Goal: Task Accomplishment & Management: Manage account settings

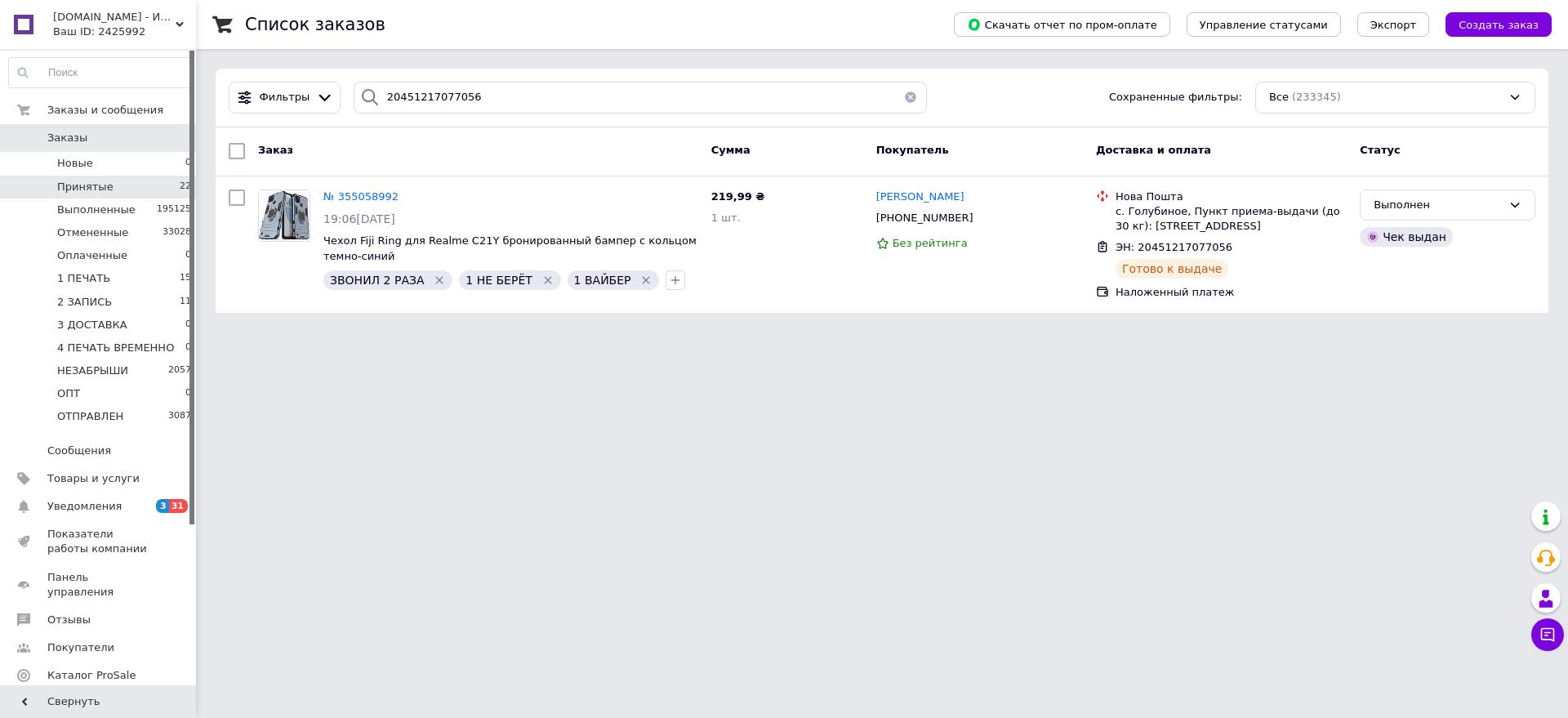
click at [129, 181] on li "Принятые 22" at bounding box center [100, 186] width 201 height 23
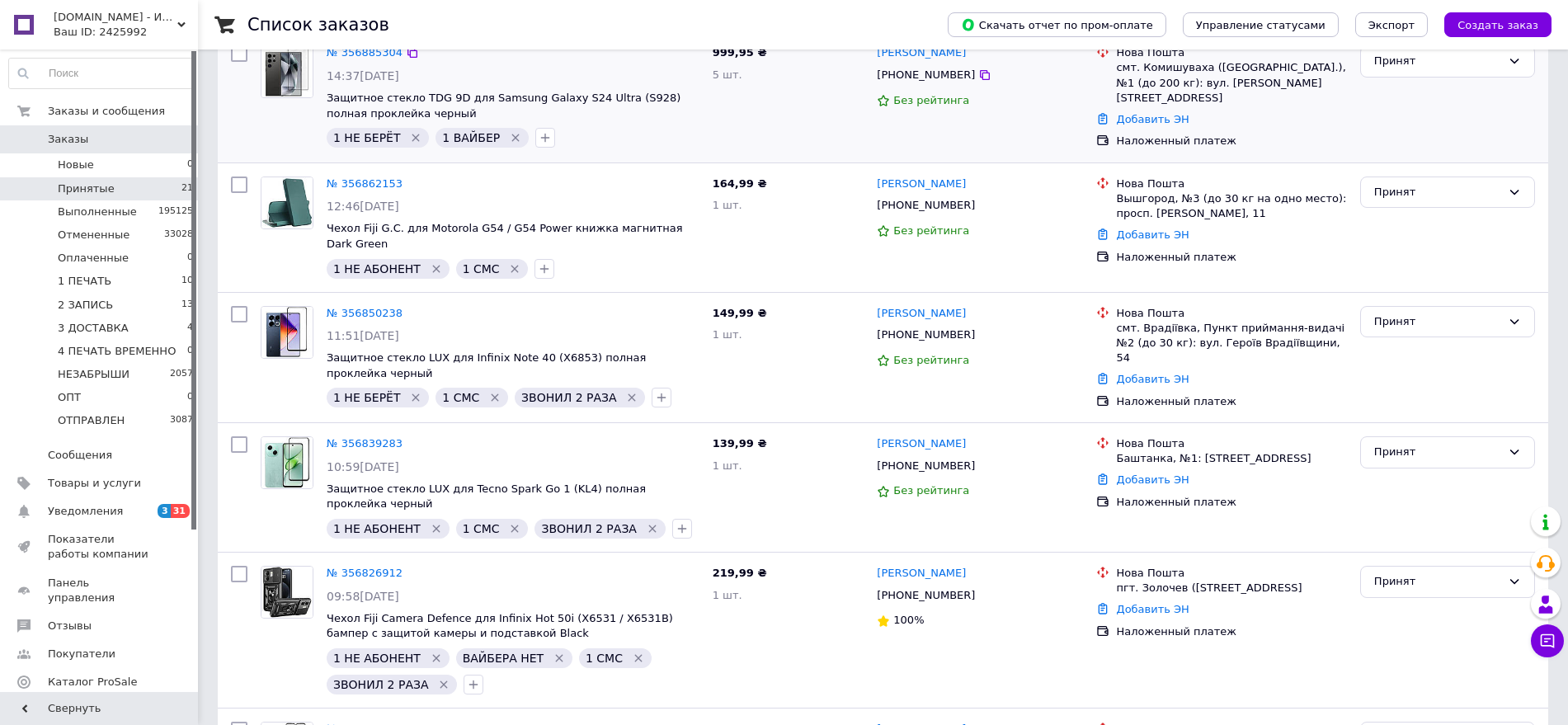
scroll to position [206, 0]
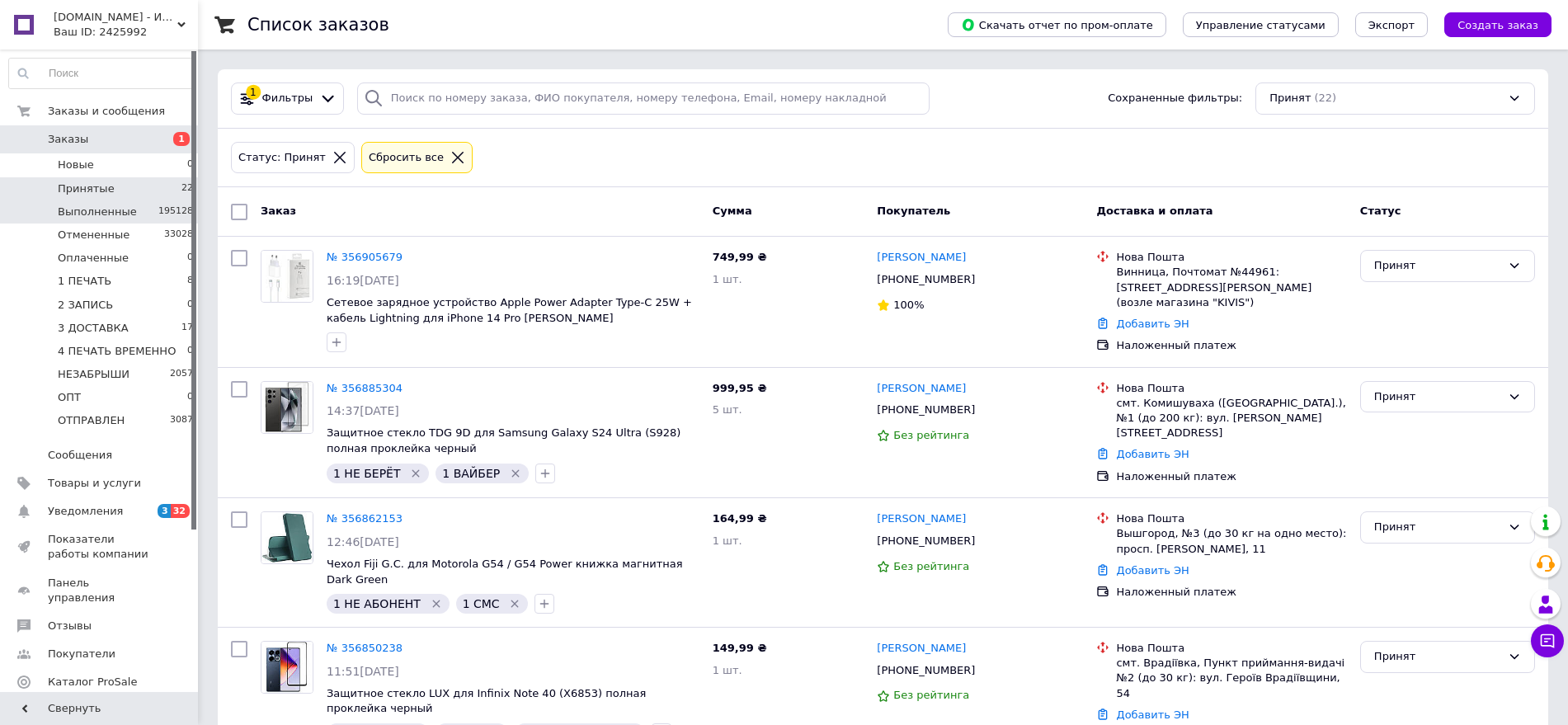
click at [132, 210] on li "Выполненные 195128" at bounding box center [101, 211] width 203 height 23
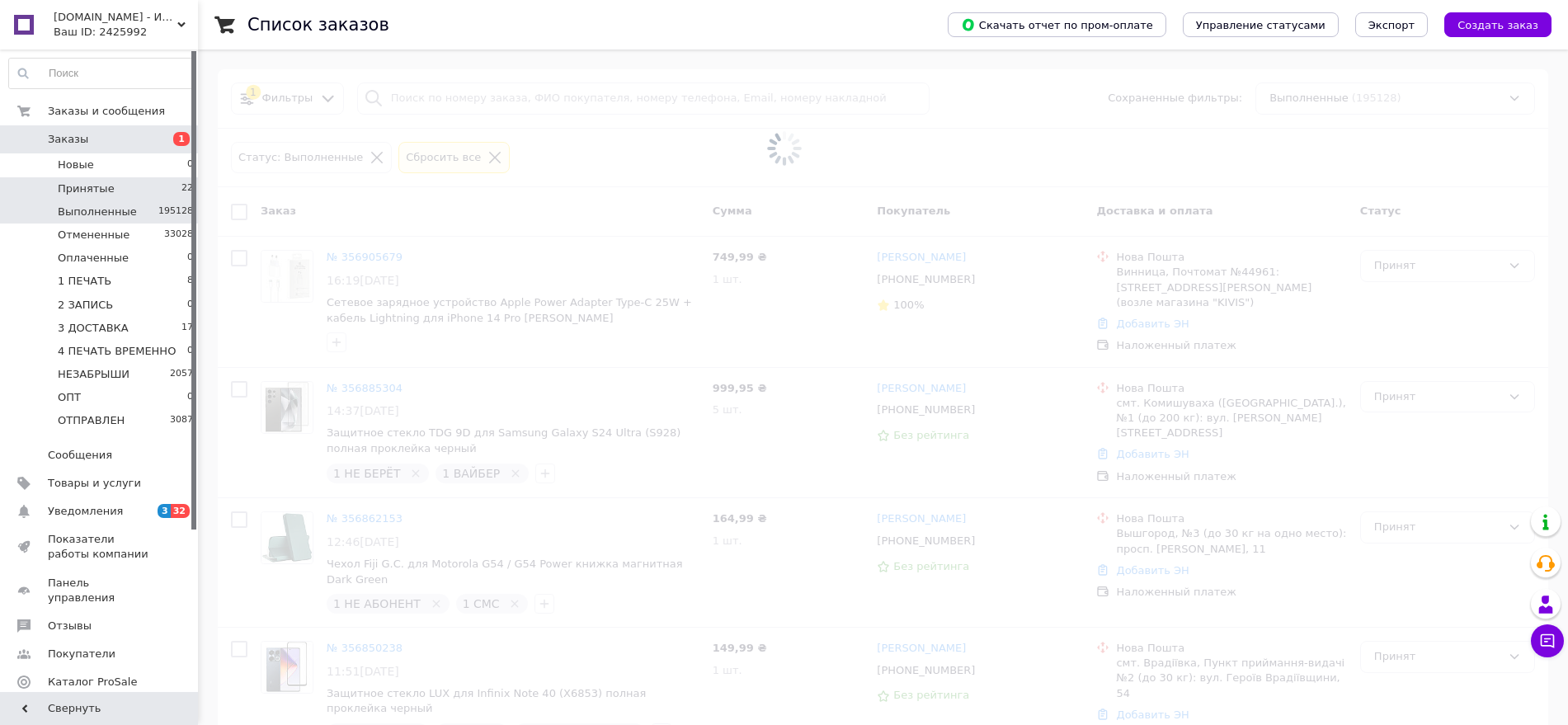
click at [143, 182] on li "Принятые 22" at bounding box center [101, 188] width 203 height 23
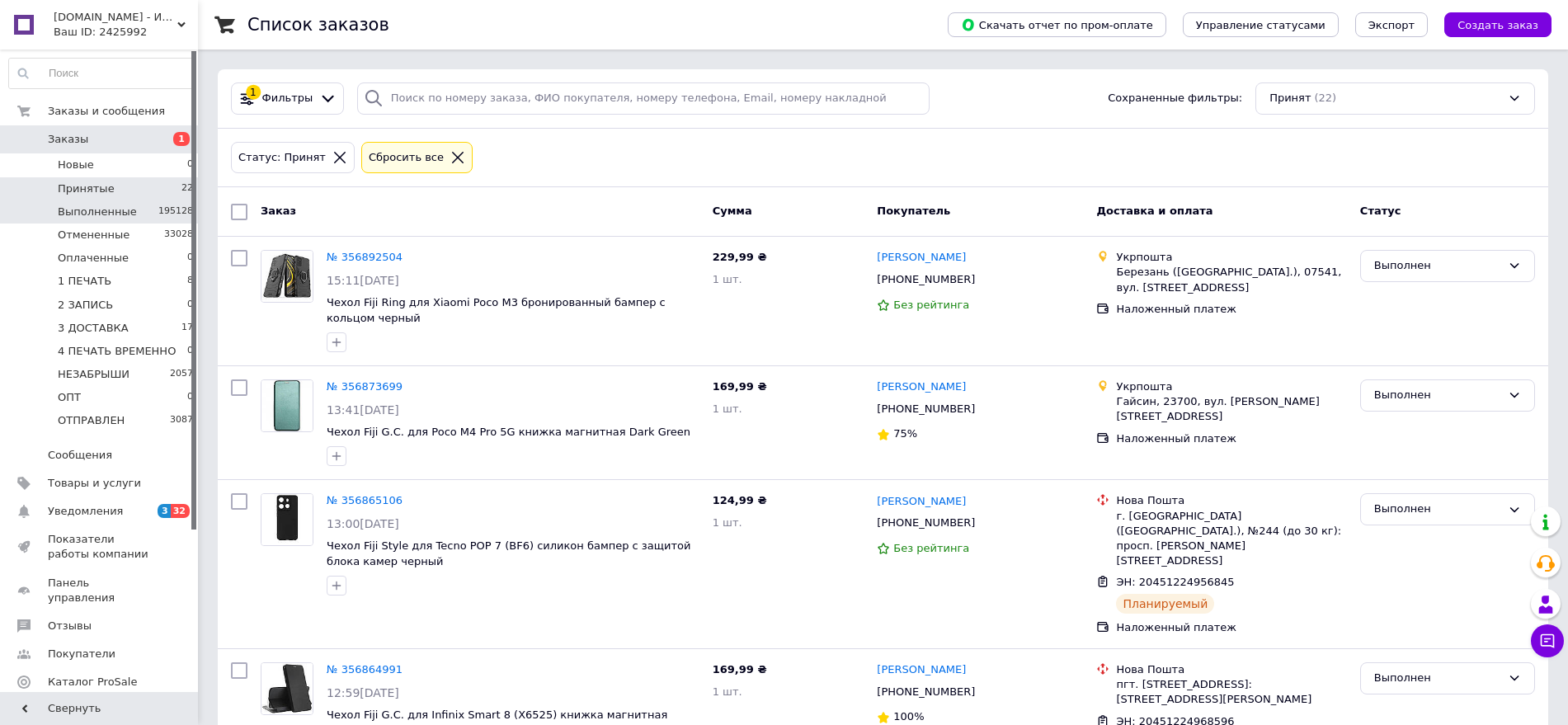
click at [119, 205] on span "Выполненные" at bounding box center [97, 212] width 79 height 15
click at [127, 184] on li "Принятые 22" at bounding box center [101, 188] width 203 height 23
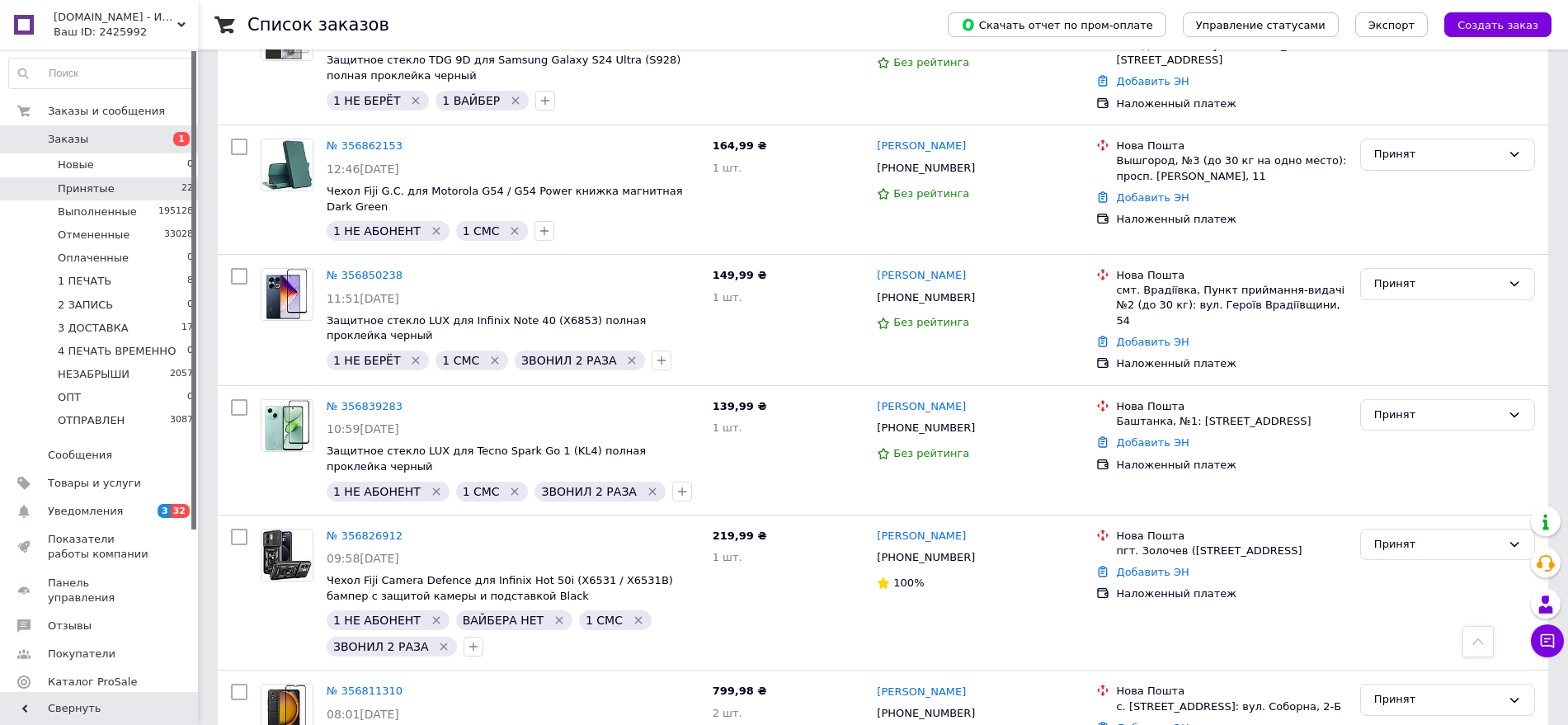
scroll to position [372, 0]
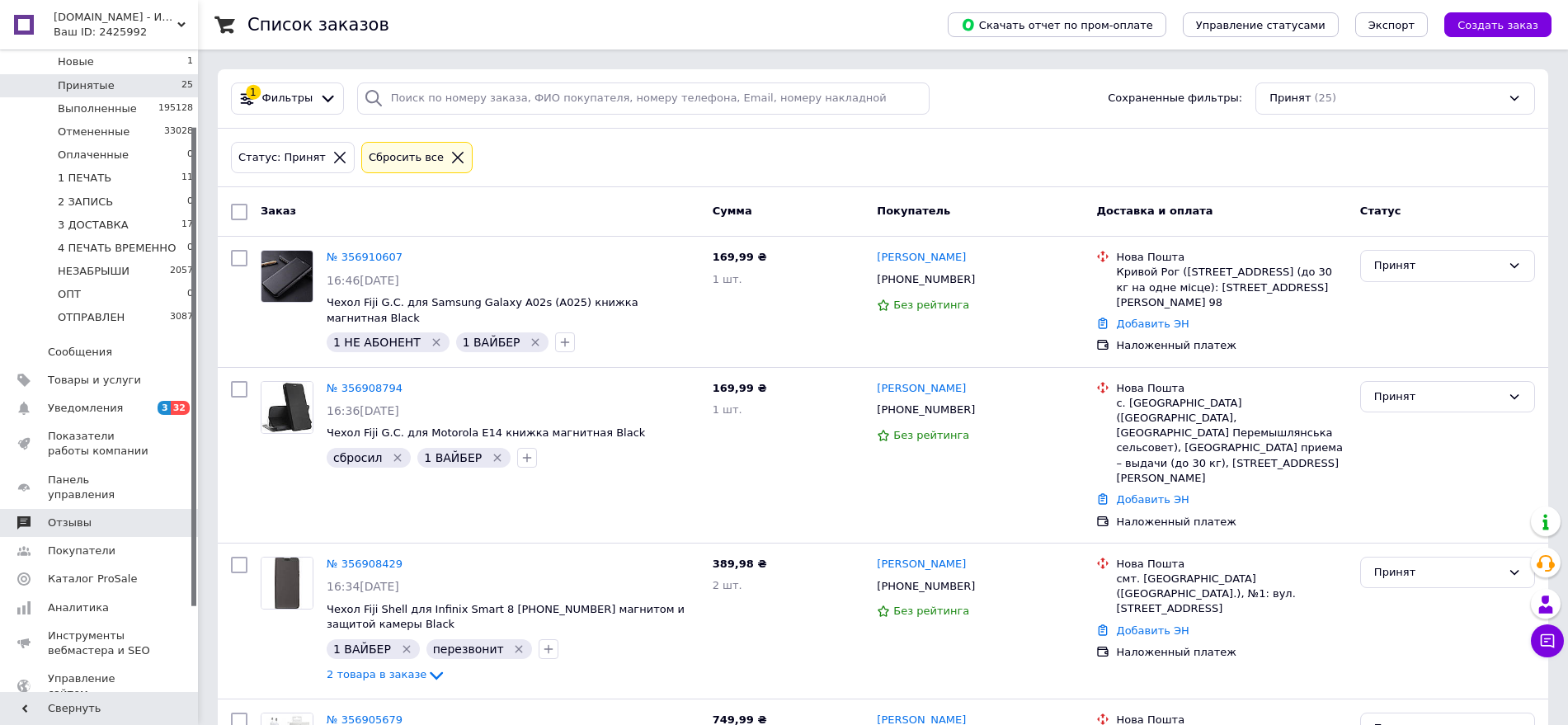
click at [132, 517] on link "Отзывы" at bounding box center [101, 522] width 203 height 28
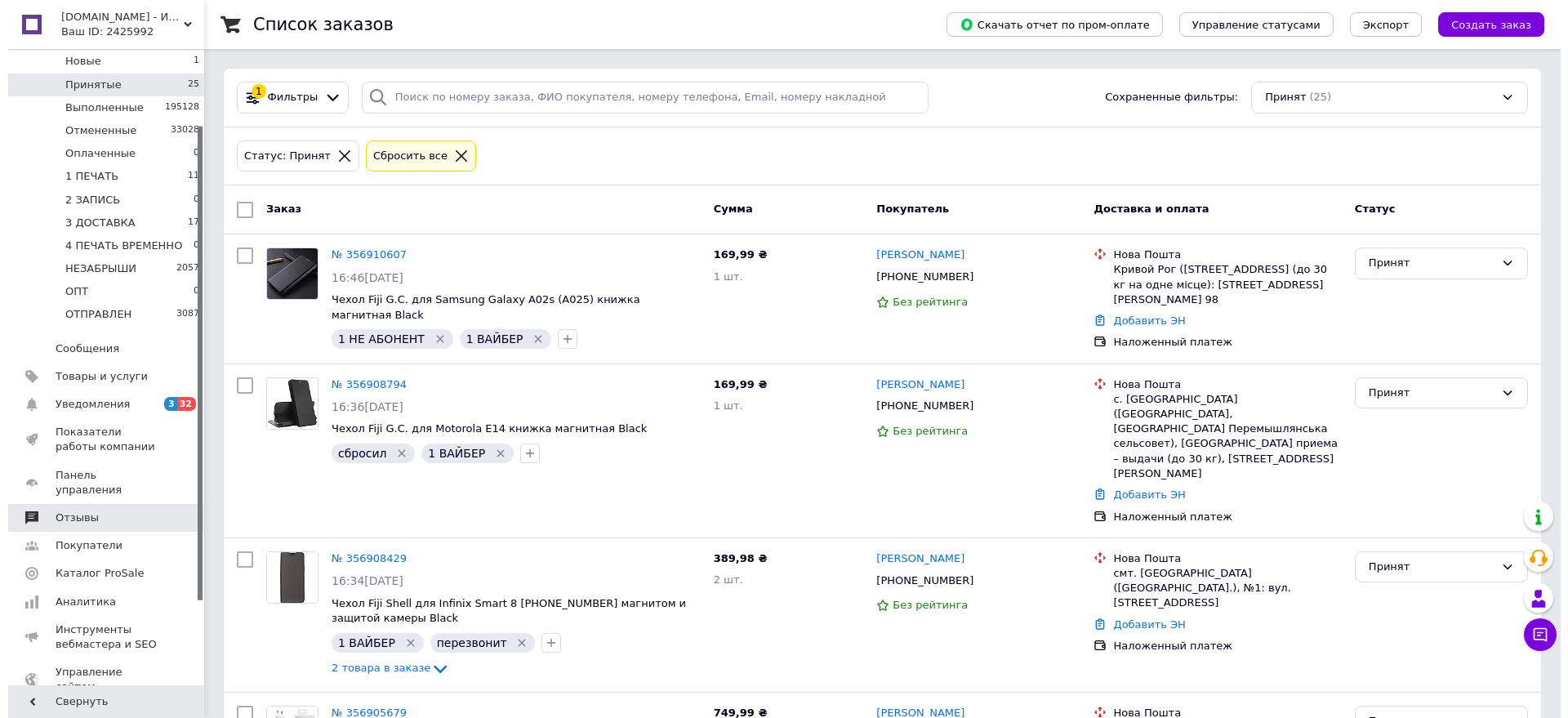
scroll to position [18, 0]
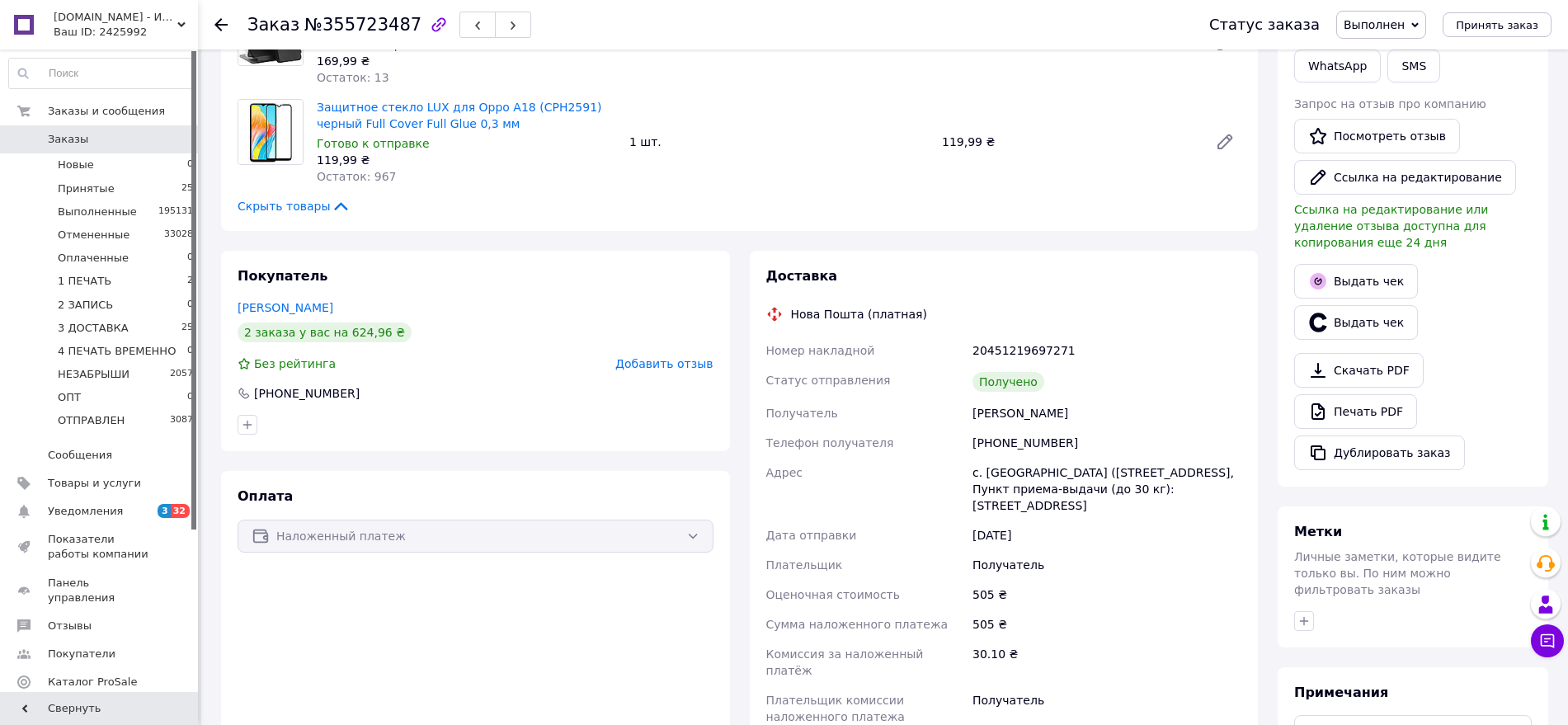
scroll to position [310, 0]
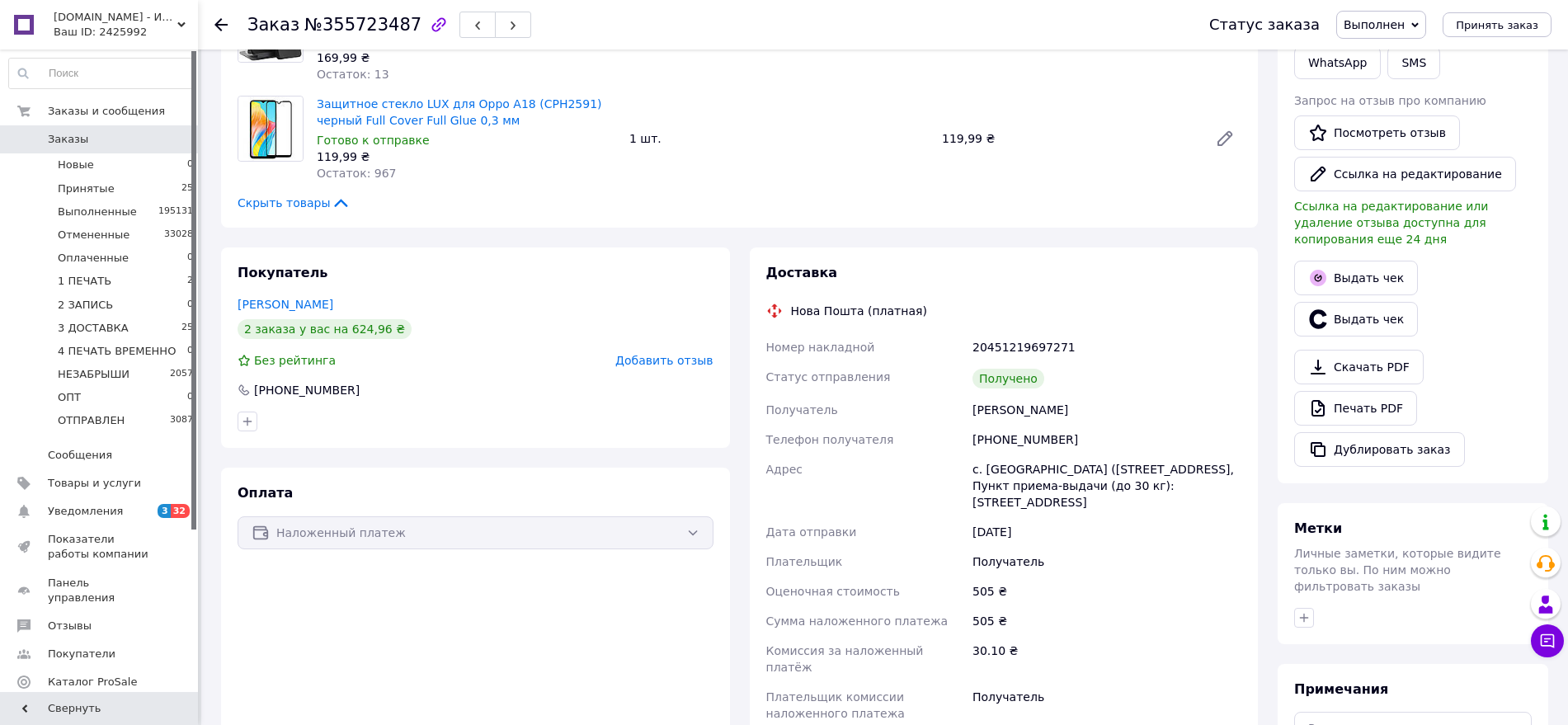
click at [1032, 333] on div "20451219697271" at bounding box center [1106, 347] width 275 height 30
click at [1033, 425] on div "+380938868735" at bounding box center [1106, 439] width 275 height 30
copy div "380938868735"
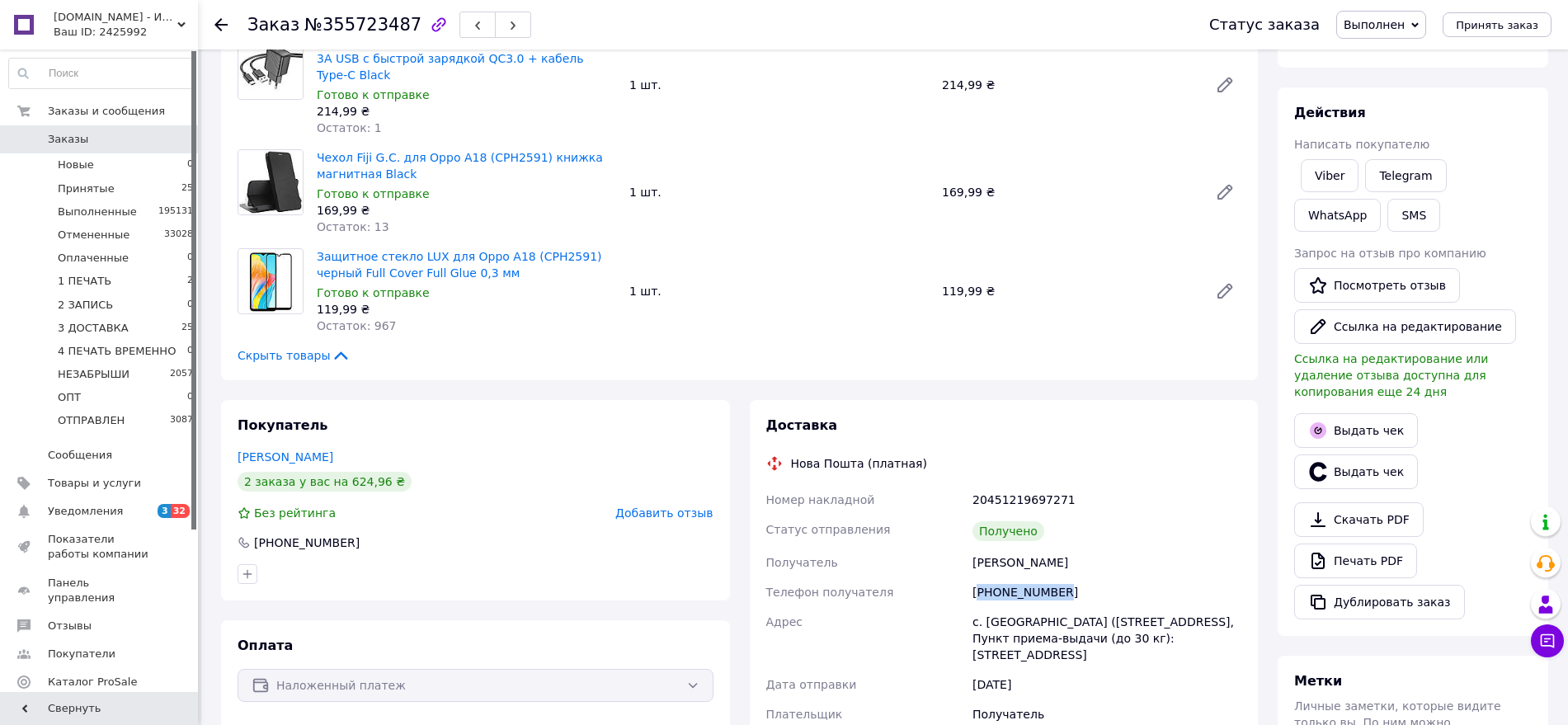
scroll to position [206, 0]
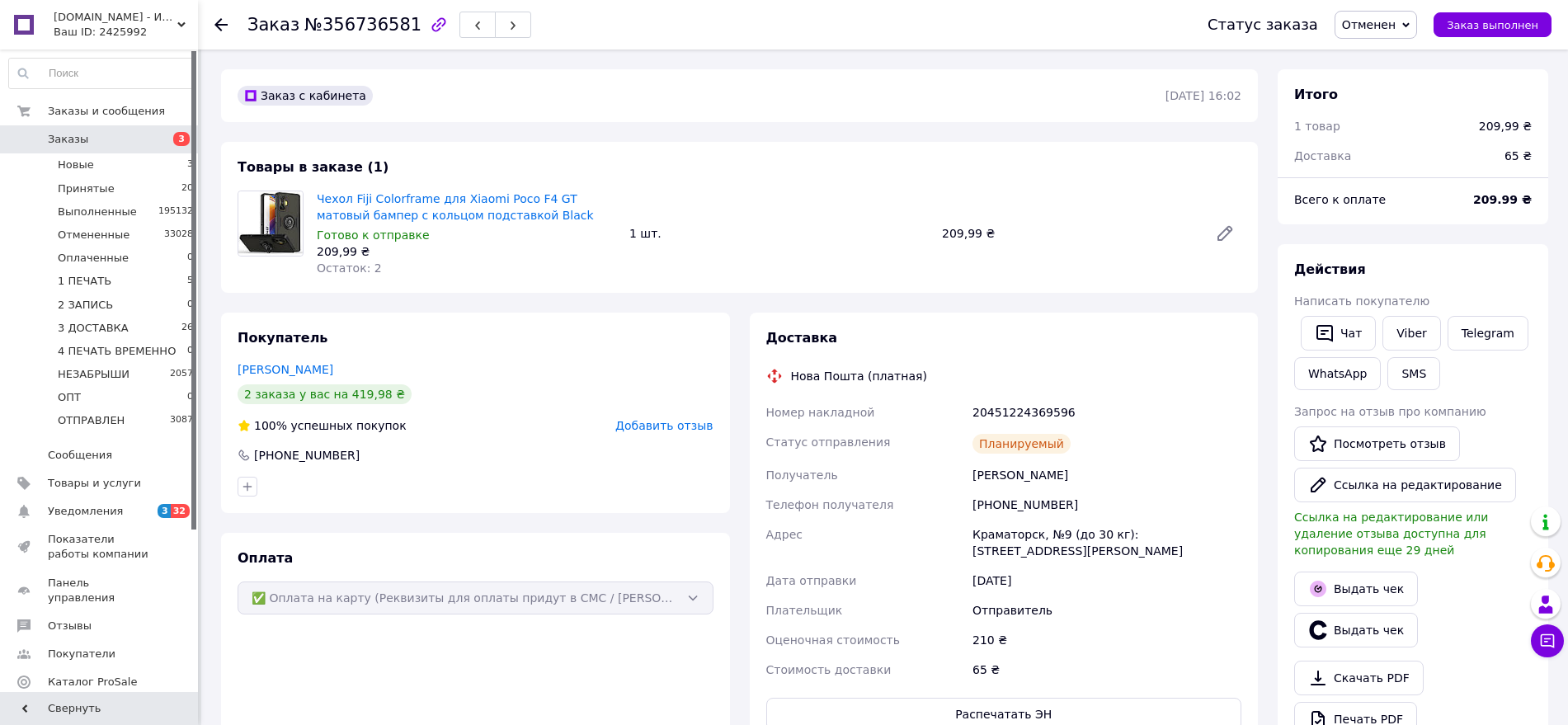
click at [1027, 499] on div "+380957218636" at bounding box center [1106, 505] width 275 height 30
copy div "380957218636"
